Goal: Task Accomplishment & Management: Use online tool/utility

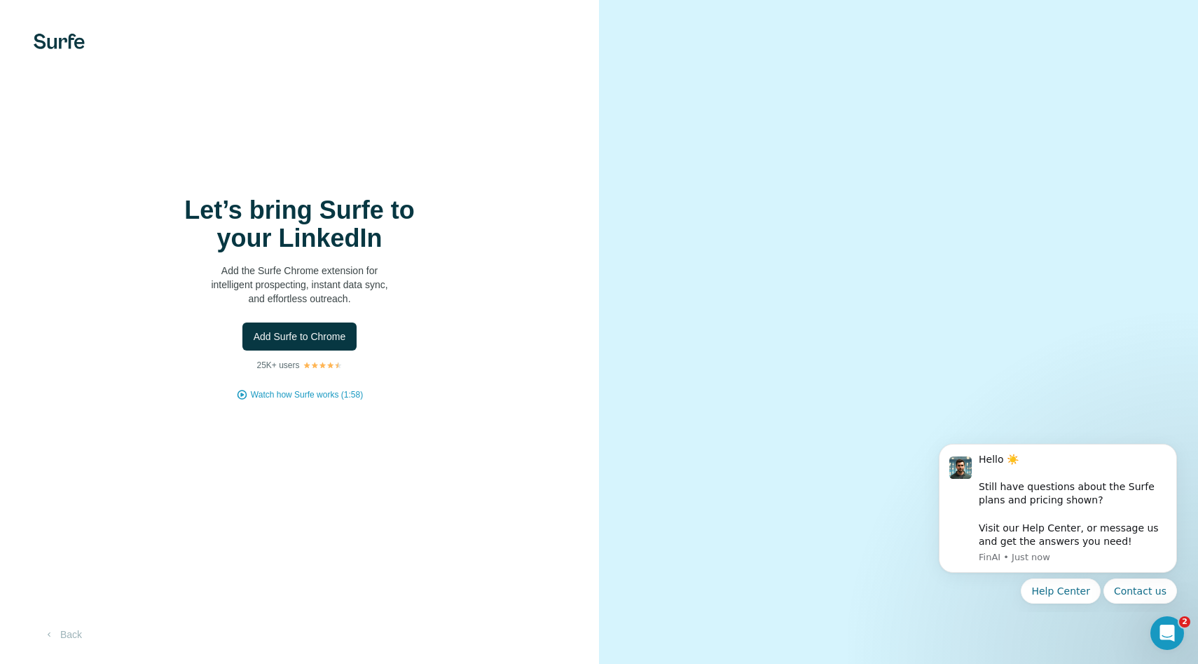
scroll to position [18, 0]
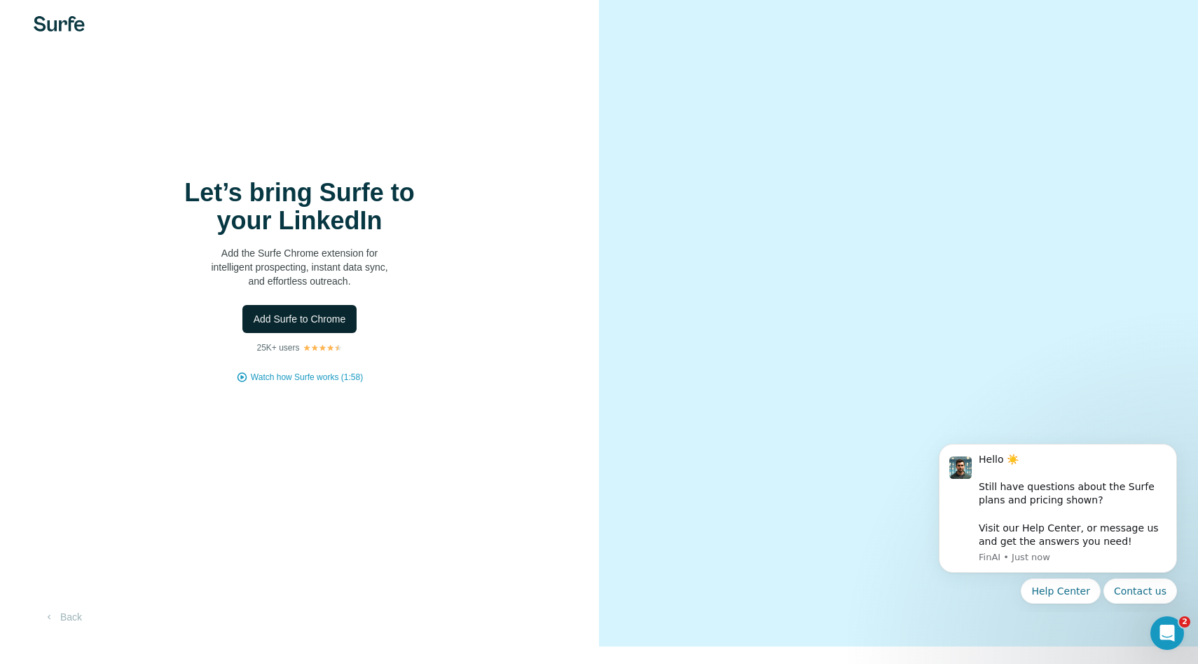
click at [293, 322] on span "Add Surfe to Chrome" at bounding box center [300, 319] width 93 height 14
